Goal: Information Seeking & Learning: Find specific fact

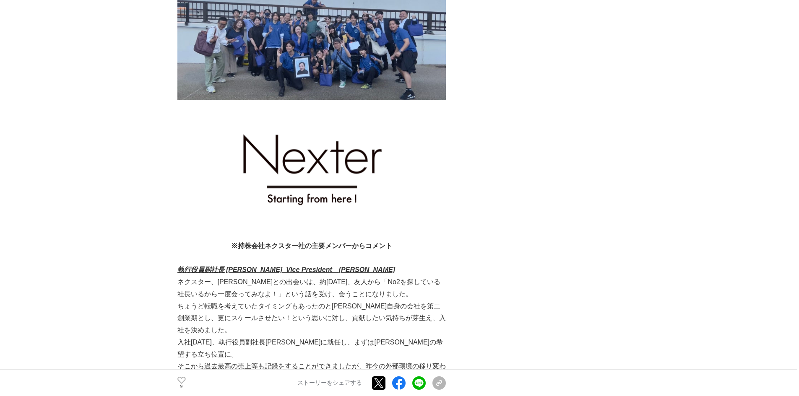
scroll to position [545, 0]
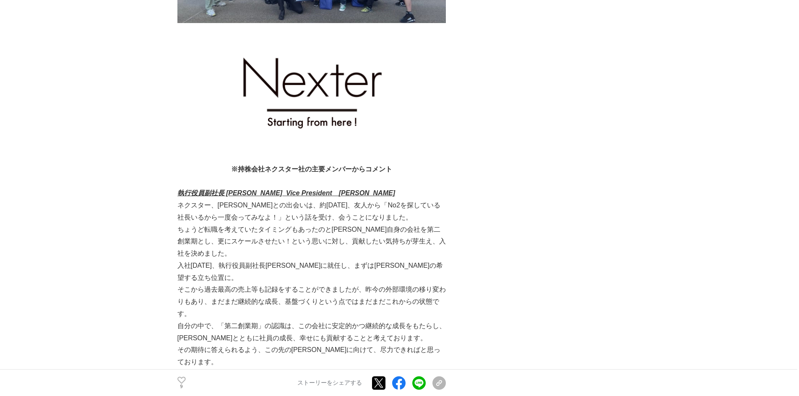
click at [271, 173] on strong "※持株会社ネクスター社の主要メンバーからコメント" at bounding box center [311, 169] width 161 height 7
click at [260, 173] on strong "※持株会社ネクスター社の主要メンバーからコメント" at bounding box center [311, 169] width 161 height 7
drag, startPoint x: 241, startPoint y: 172, endPoint x: 291, endPoint y: 173, distance: 49.9
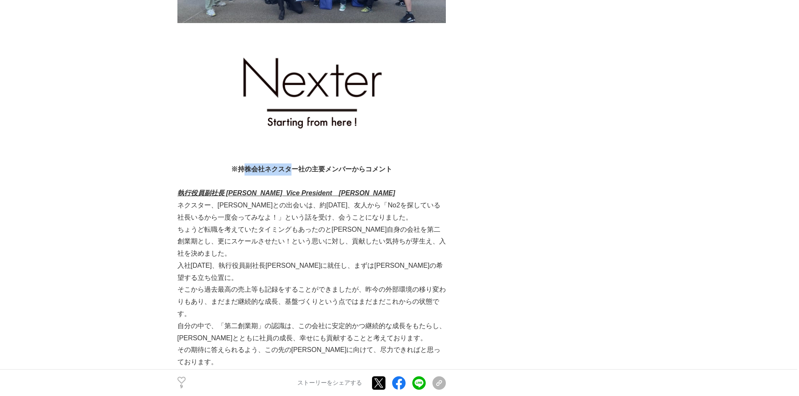
click at [291, 173] on strong "※持株会社ネクスター社の主要メンバーからコメント" at bounding box center [311, 169] width 161 height 7
click at [280, 196] on u "執行役員副社長 [PERSON_NAME] Vice President" at bounding box center [254, 193] width 155 height 7
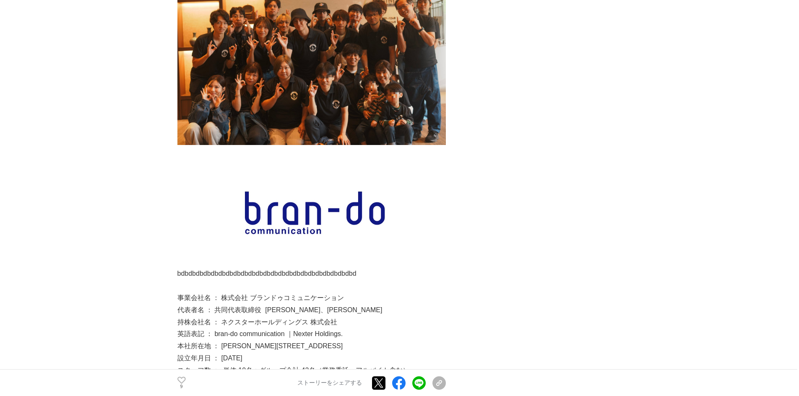
scroll to position [5352, 0]
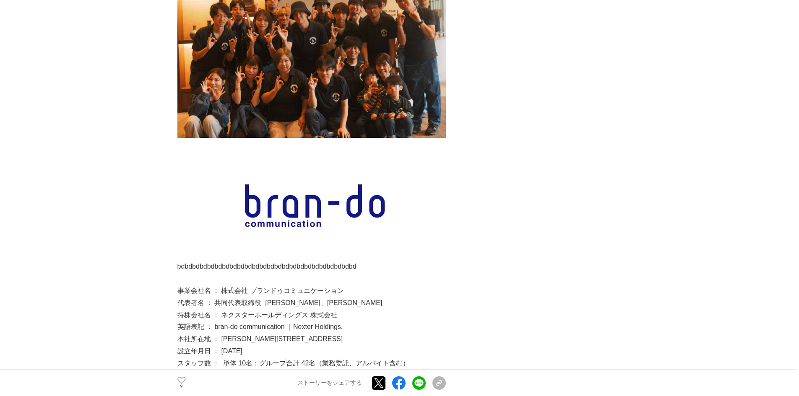
click at [221, 309] on p "持株会社名 ： ネクスターホールディングス 株式会社" at bounding box center [311, 315] width 268 height 12
click at [256, 384] on link "[URL][DOMAIN_NAME]" at bounding box center [243, 387] width 71 height 7
